Goal: Check status: Check status

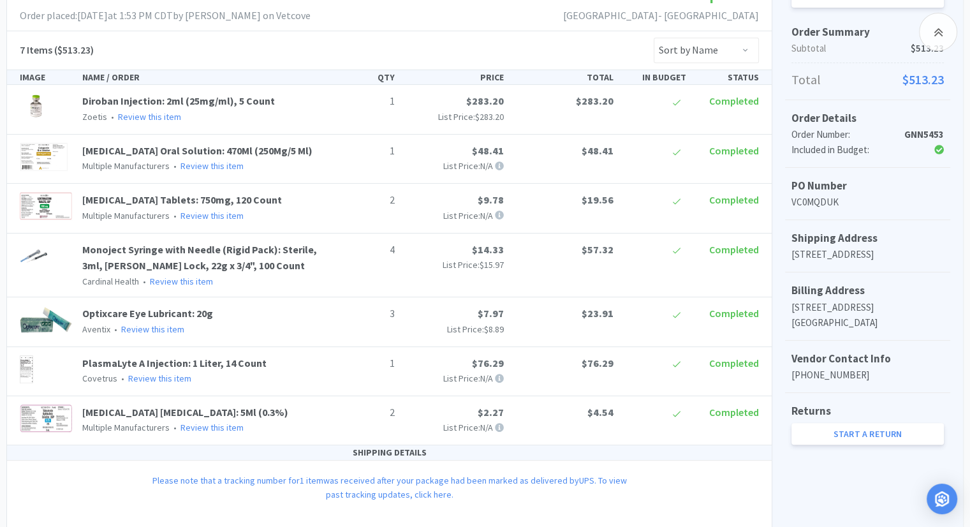
scroll to position [232, 0]
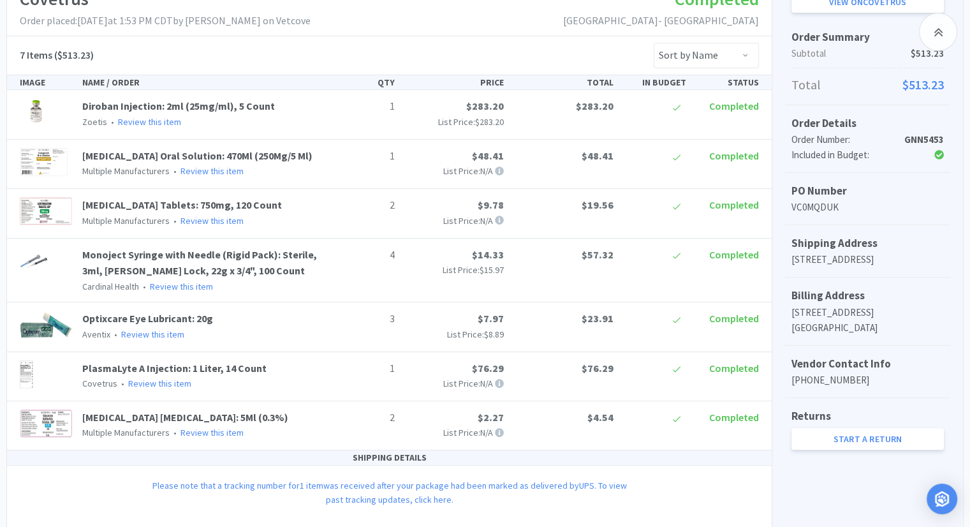
click at [398, 483] on link "Please note that a tracking number for 1 item was received after your package h…" at bounding box center [389, 491] width 474 height 25
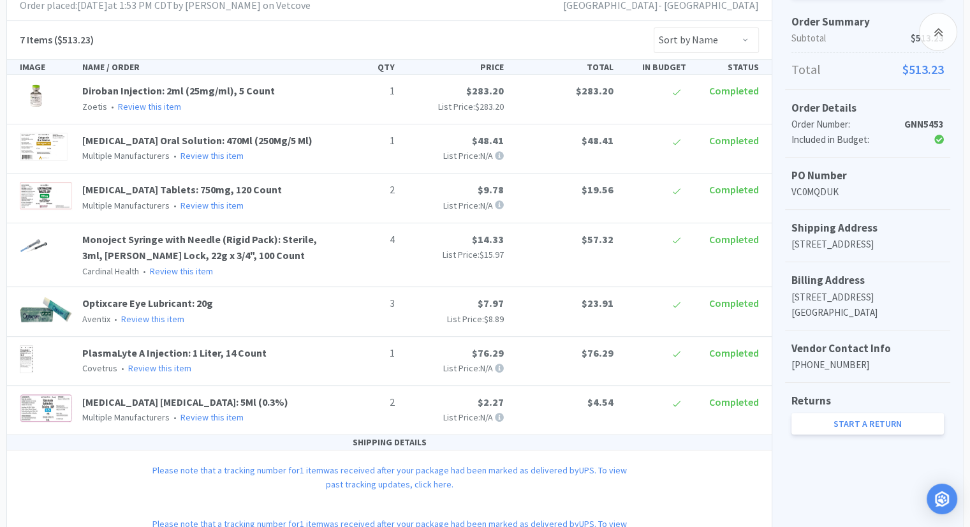
scroll to position [232, 0]
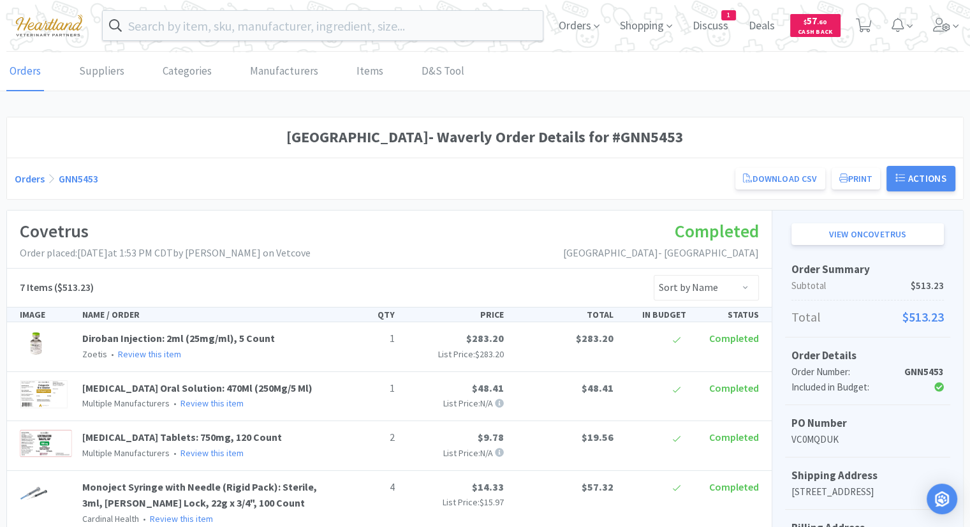
click at [378, 222] on div "Covetrus Order placed: October 11th, 2025 at 1:53 PM CDT by Brenda Gravdal on V…" at bounding box center [389, 239] width 764 height 58
